Goal: Information Seeking & Learning: Learn about a topic

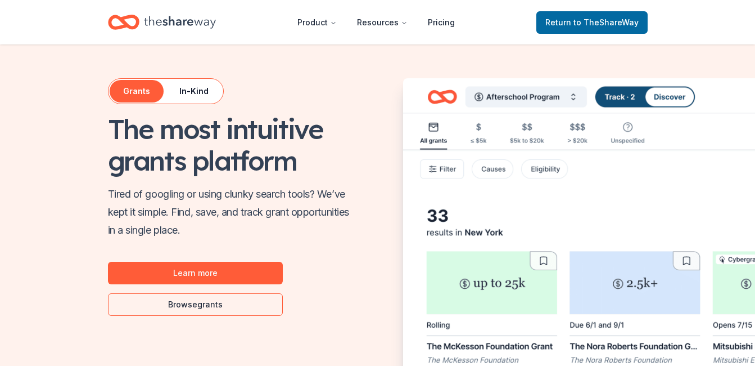
scroll to position [652, 0]
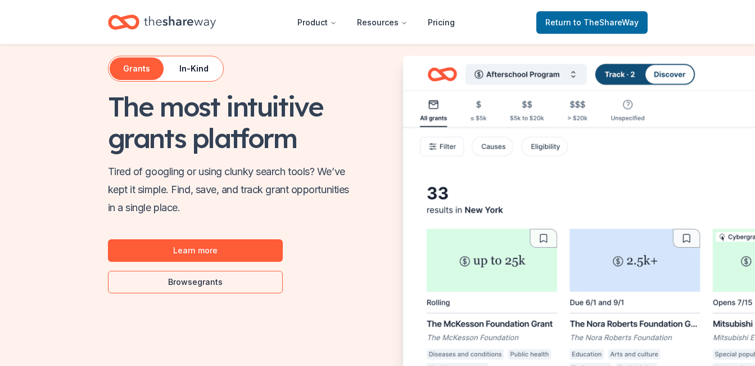
click at [548, 237] on img "Features for running your books" at bounding box center [650, 238] width 495 height 364
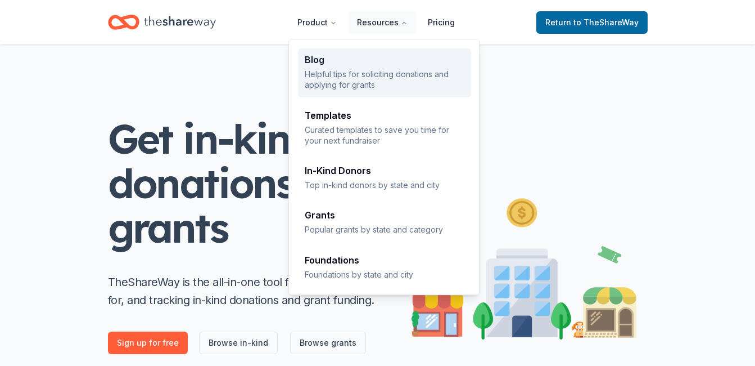
scroll to position [0, 0]
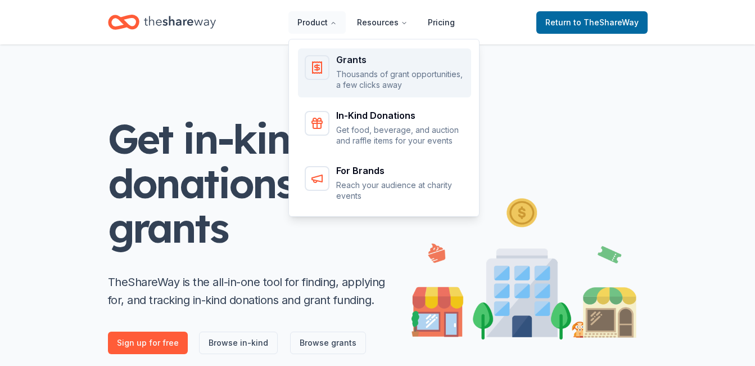
click at [338, 66] on div "Grants Thousands of grant opportunities, a few clicks away" at bounding box center [385, 72] width 160 height 35
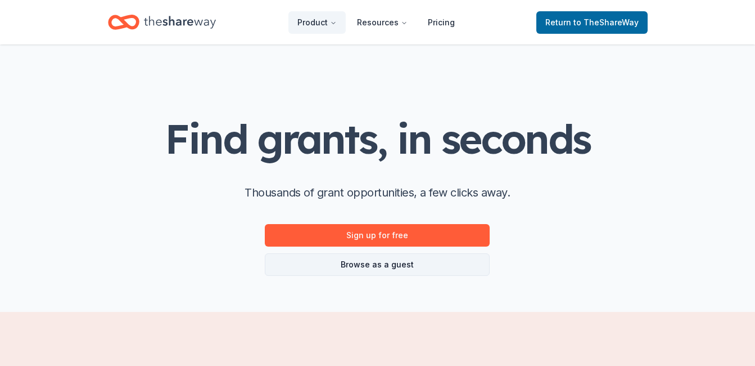
click at [371, 263] on link "Browse as a guest" at bounding box center [377, 264] width 225 height 22
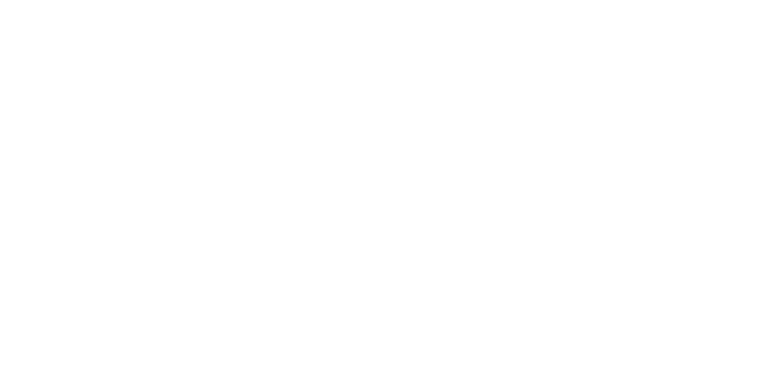
click at [371, 263] on body at bounding box center [382, 183] width 764 height 366
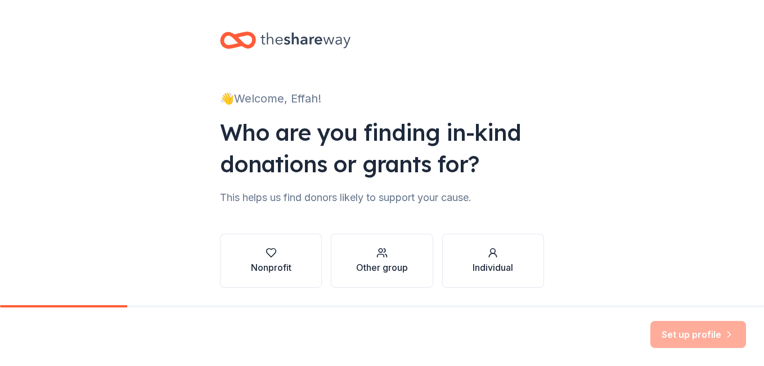
click at [543, 126] on div "👋 Welcome, Effah! Who are you finding in-kind donations or grants for? This hel…" at bounding box center [382, 170] width 360 height 341
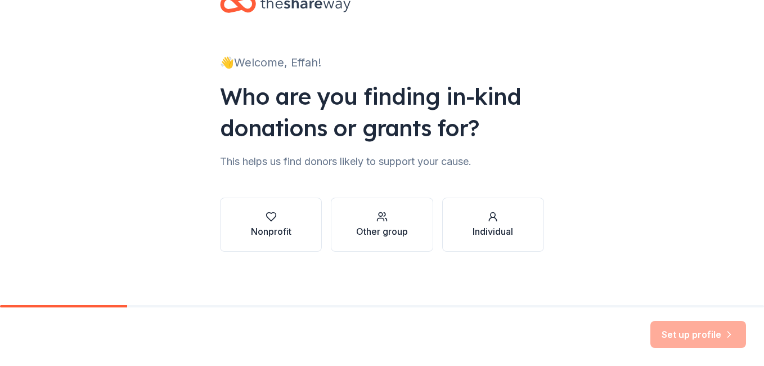
scroll to position [37, 0]
click at [294, 227] on button "Nonprofit" at bounding box center [271, 224] width 102 height 54
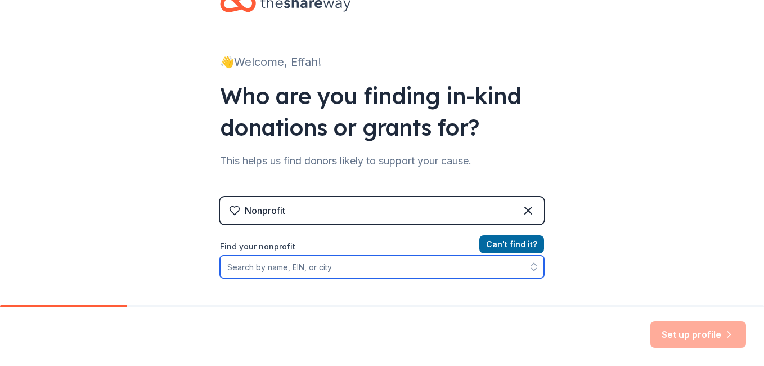
click at [322, 269] on input "Find your nonprofit" at bounding box center [382, 266] width 324 height 22
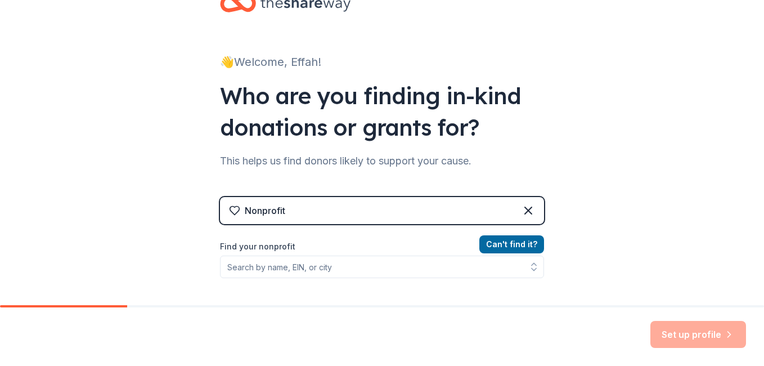
click at [298, 201] on div "Nonprofit" at bounding box center [382, 210] width 324 height 27
click at [326, 201] on div "Nonprofit" at bounding box center [382, 210] width 324 height 27
click at [524, 206] on icon at bounding box center [527, 210] width 13 height 13
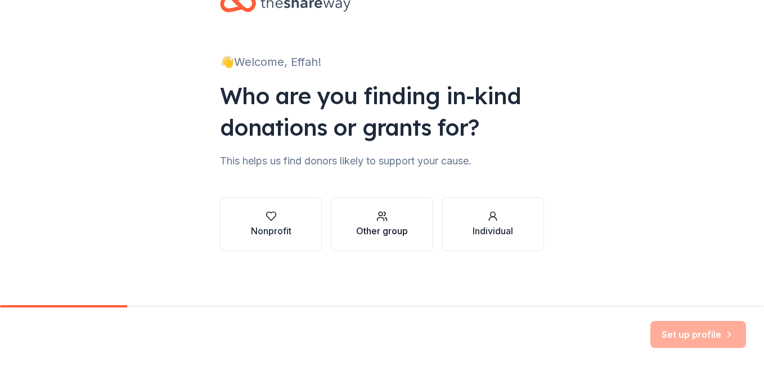
click at [398, 221] on div "button" at bounding box center [382, 215] width 52 height 11
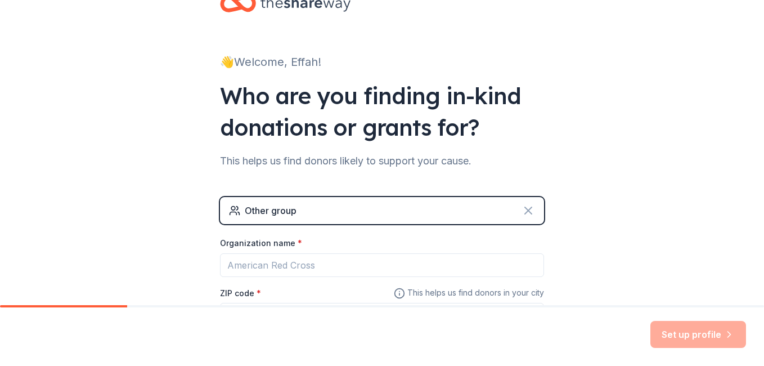
click at [526, 214] on icon at bounding box center [527, 210] width 13 height 13
